Goal: Book appointment/travel/reservation

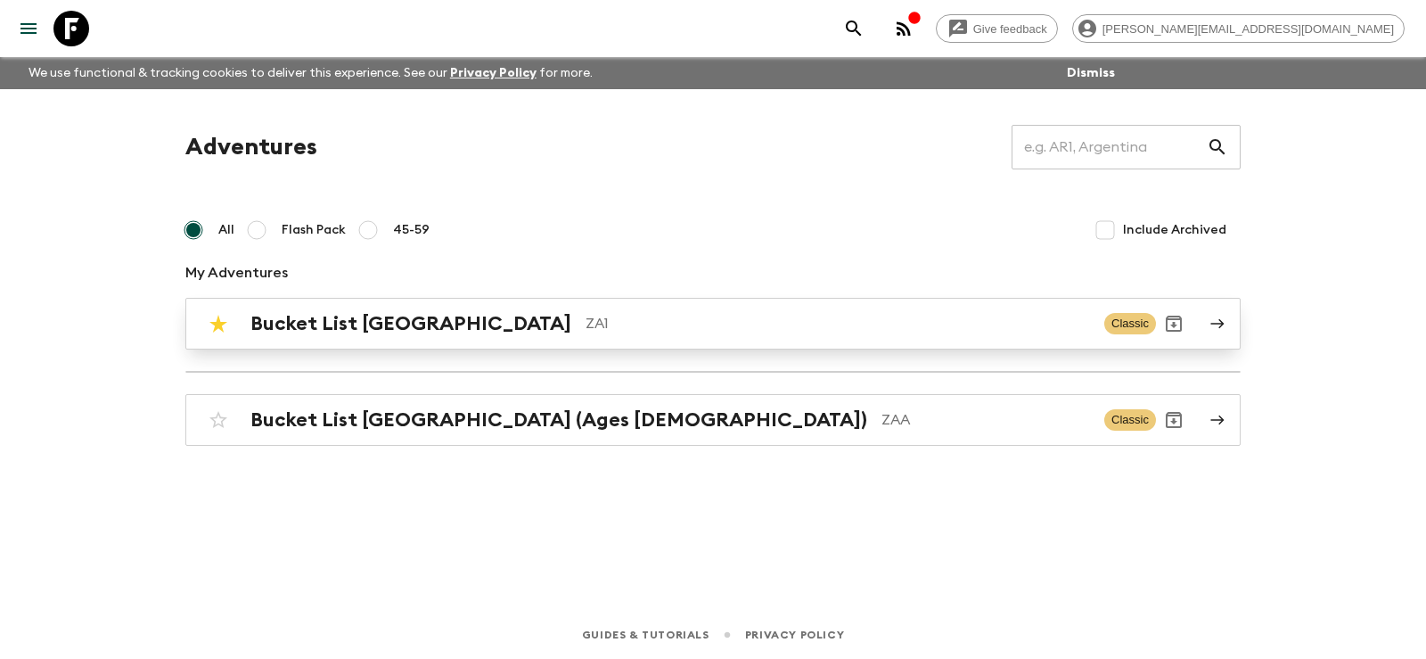
click at [356, 320] on h2 "Bucket List [GEOGRAPHIC_DATA]" at bounding box center [410, 323] width 321 height 23
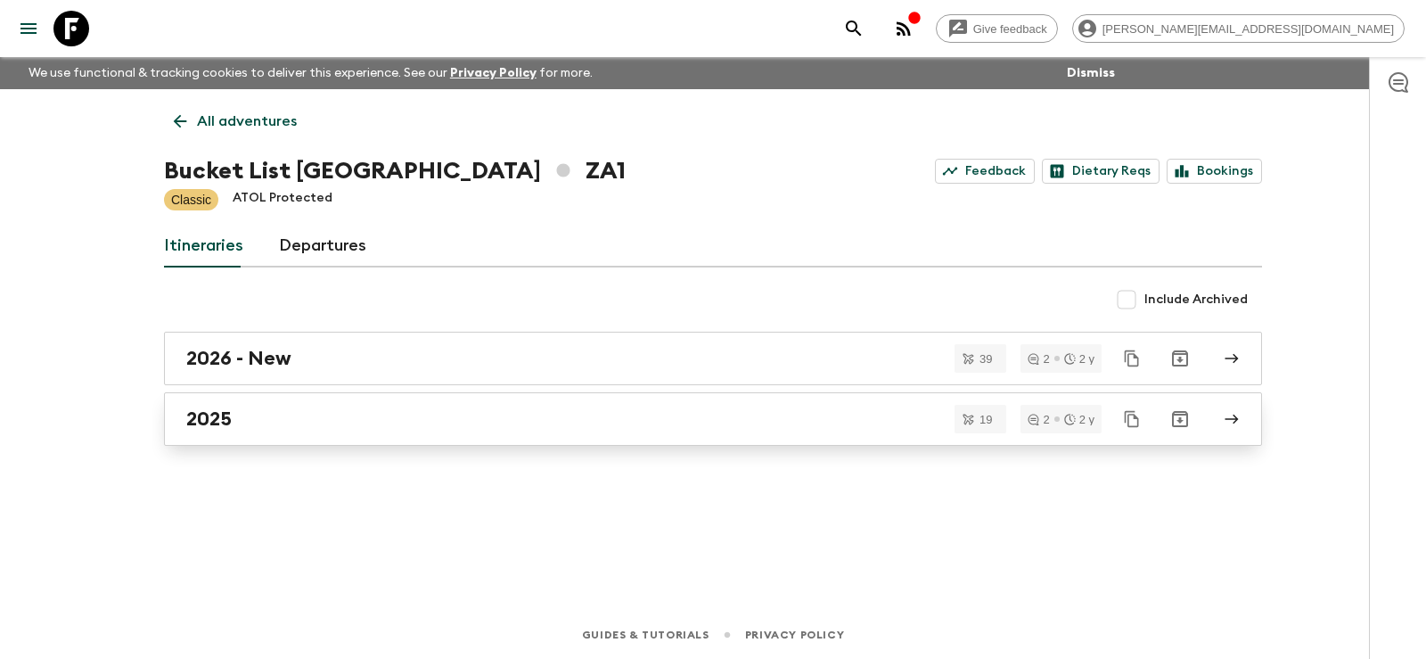
click at [209, 405] on link "2025" at bounding box center [713, 418] width 1098 height 53
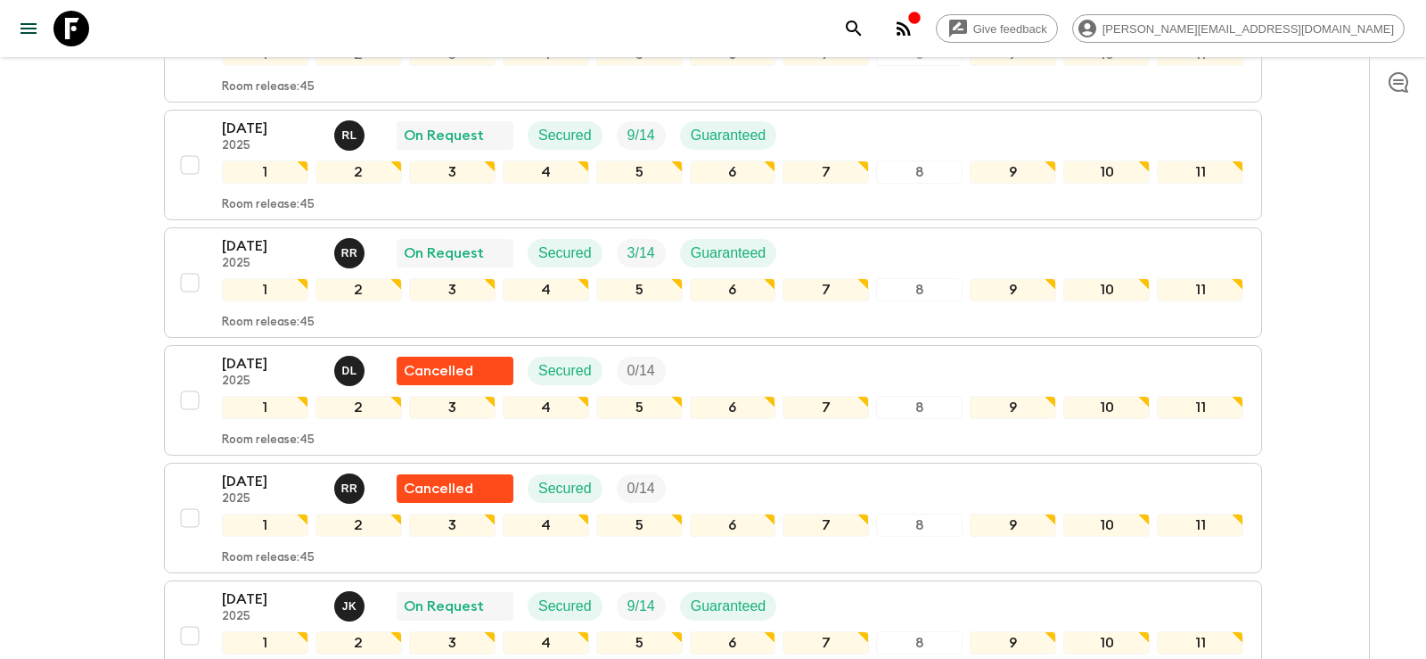
scroll to position [941, 0]
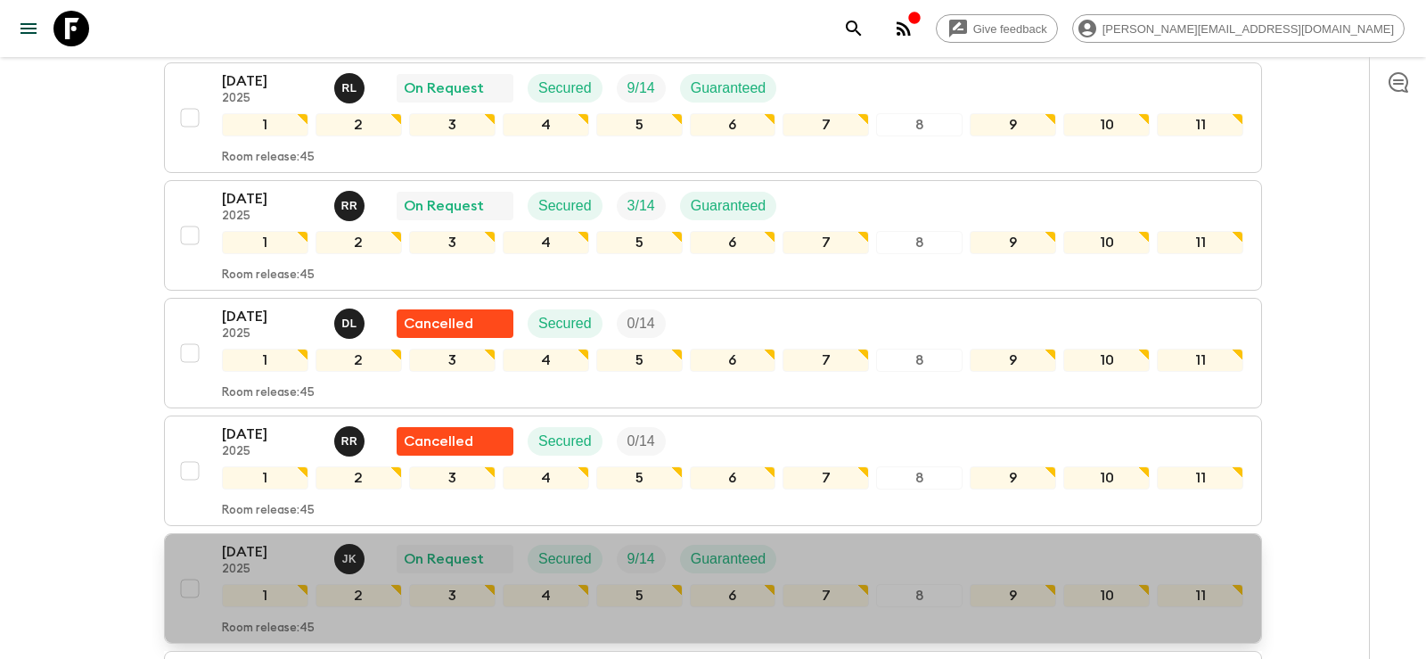
click at [250, 541] on p "[DATE]" at bounding box center [271, 551] width 98 height 21
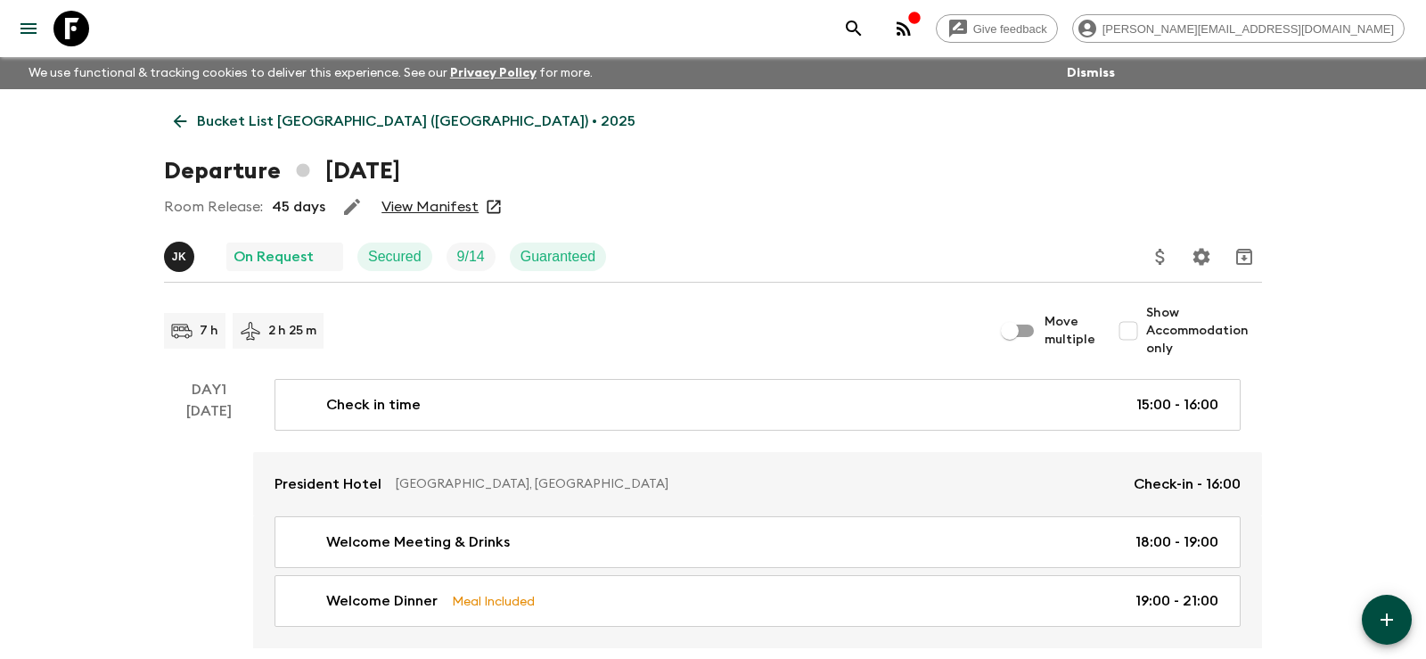
click at [413, 211] on link "View Manifest" at bounding box center [429, 207] width 97 height 18
